Goal: Navigation & Orientation: Go to known website

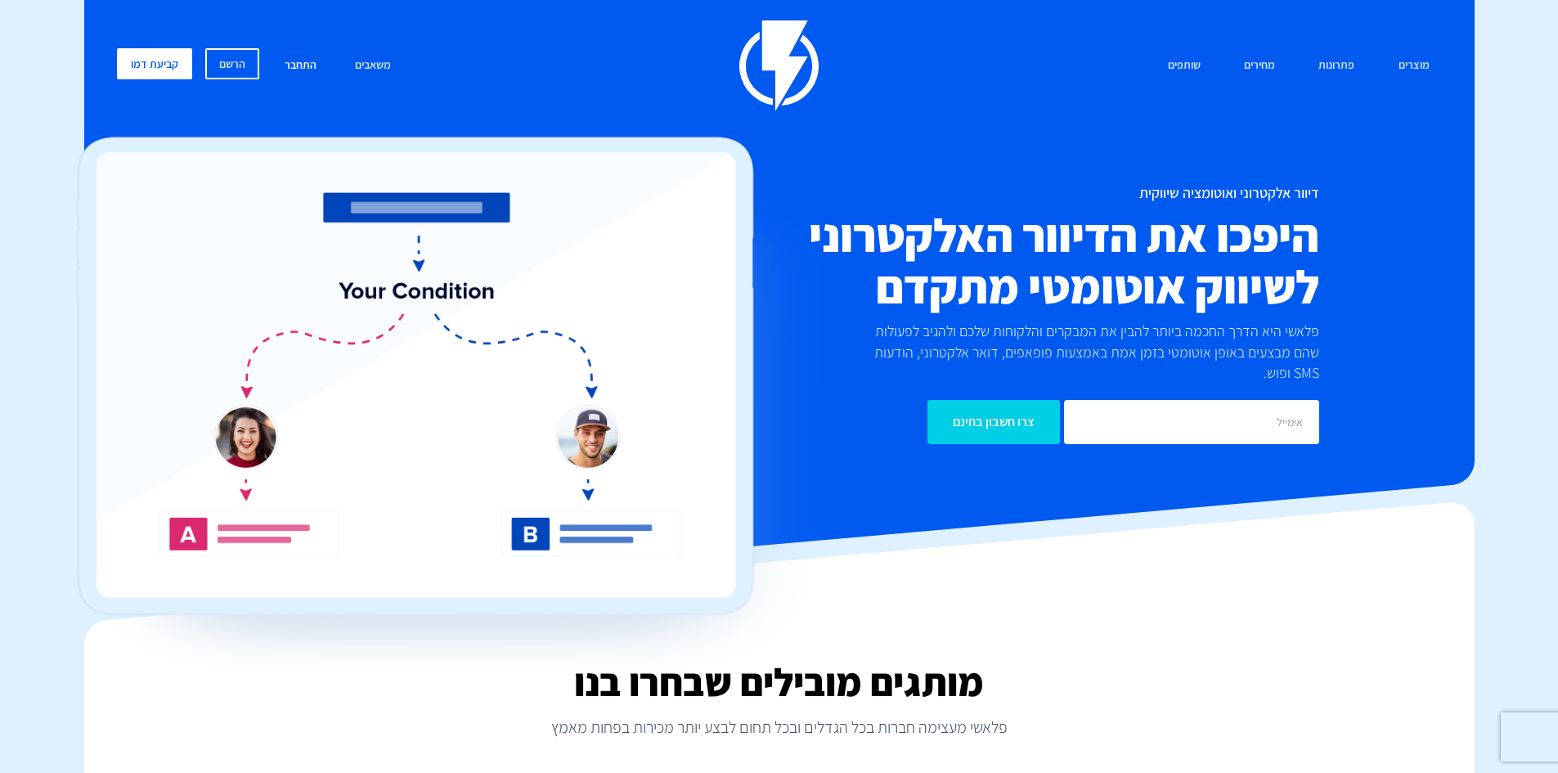
drag, startPoint x: 291, startPoint y: 59, endPoint x: 303, endPoint y: 66, distance: 13.6
click at [290, 59] on link "התחבר" at bounding box center [300, 65] width 56 height 35
